Goal: Task Accomplishment & Management: Manage account settings

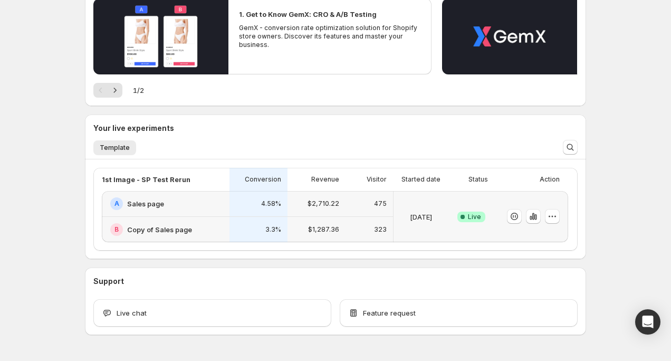
scroll to position [194, 0]
click at [533, 217] on icon "button" at bounding box center [534, 216] width 2 height 7
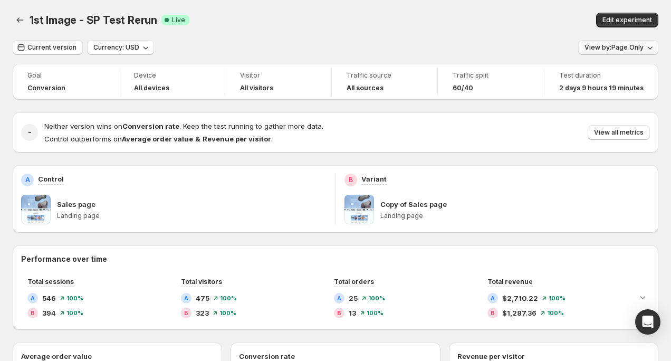
click at [613, 41] on button "View by: Page Only" at bounding box center [619, 47] width 80 height 15
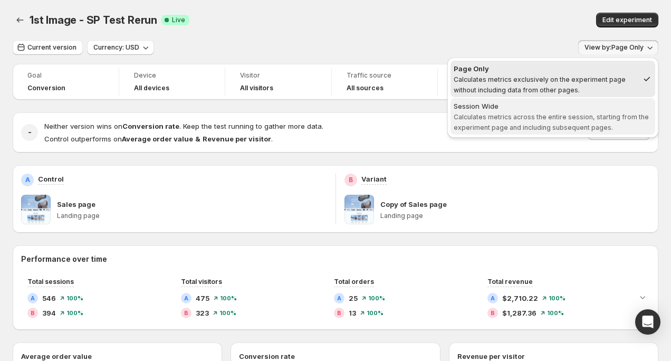
click at [584, 108] on div "Session Wide" at bounding box center [553, 106] width 198 height 11
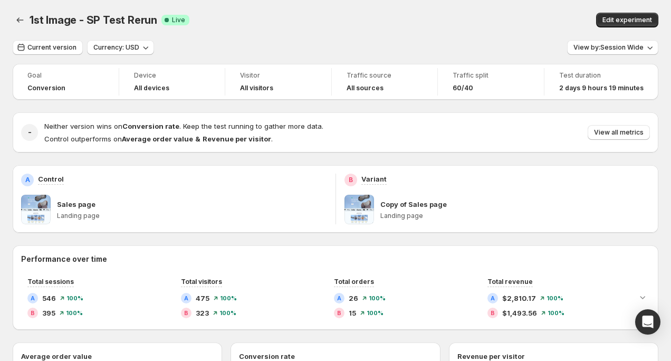
click at [473, 86] on span "60/40" at bounding box center [463, 88] width 21 height 8
click at [623, 20] on span "Edit experiment" at bounding box center [628, 20] width 50 height 8
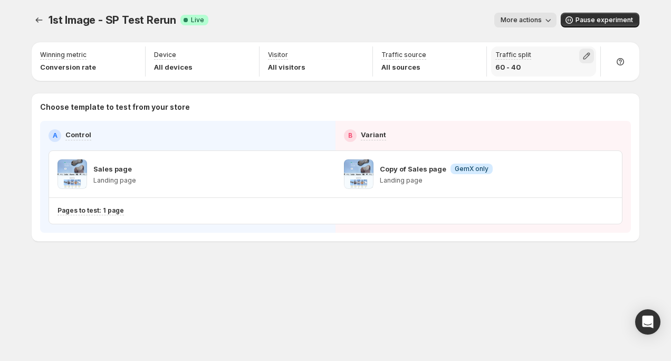
click at [583, 56] on icon "button" at bounding box center [587, 56] width 11 height 11
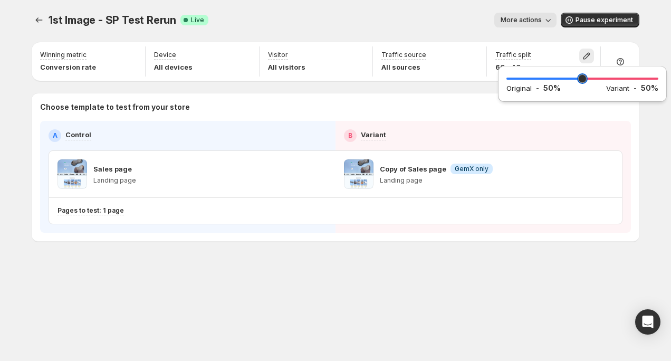
drag, startPoint x: 593, startPoint y: 79, endPoint x: 582, endPoint y: 80, distance: 10.6
type input "**"
click at [582, 80] on input "range" at bounding box center [583, 78] width 152 height 15
click at [595, 35] on div "1st Image - SP Test Rerun. This page is ready 1st Image - SP Test Rerun Success…" at bounding box center [336, 20] width 608 height 40
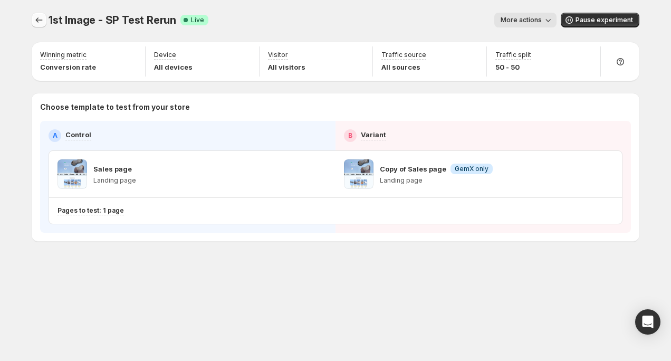
click at [39, 24] on icon "Experiments" at bounding box center [39, 20] width 11 height 11
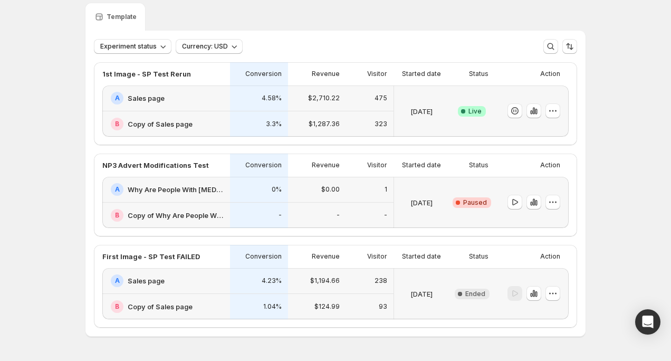
scroll to position [48, 0]
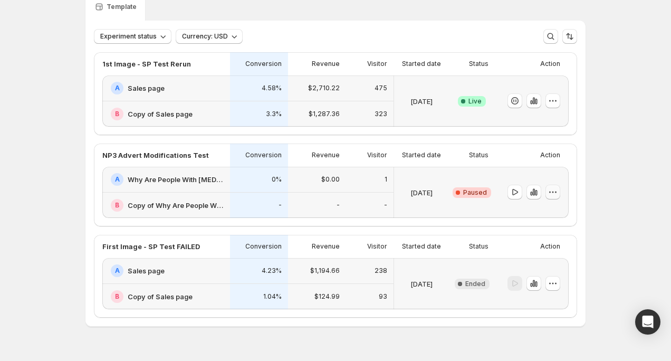
click at [557, 193] on icon "button" at bounding box center [553, 192] width 11 height 11
click at [555, 270] on span "Delete" at bounding box center [545, 267] width 21 height 8
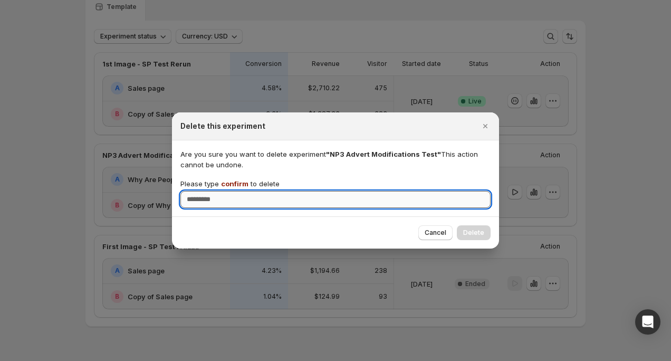
type input "*"
type input "*******"
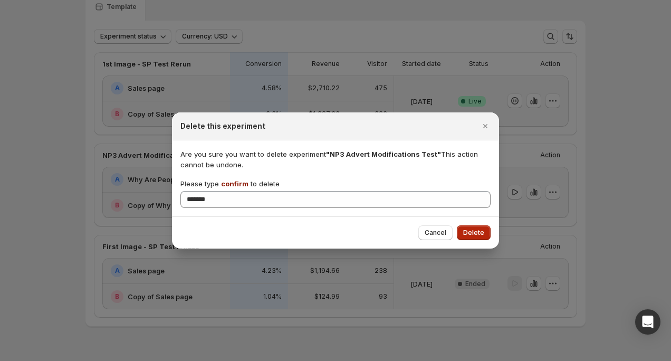
click at [471, 225] on button "Delete" at bounding box center [474, 232] width 34 height 15
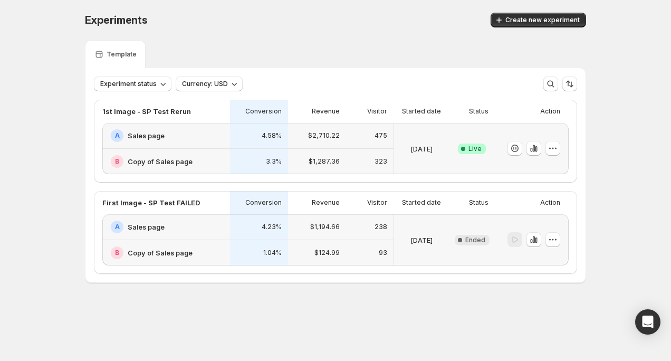
scroll to position [0, 0]
